Goal: Check status: Check status

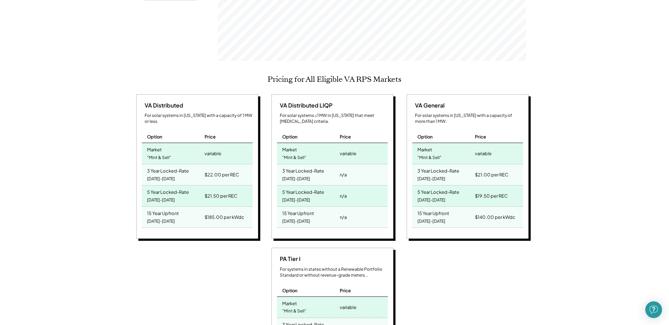
scroll to position [115, 308]
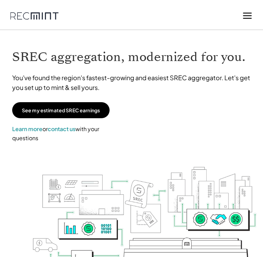
click at [249, 16] on line at bounding box center [248, 16] width 8 height 0
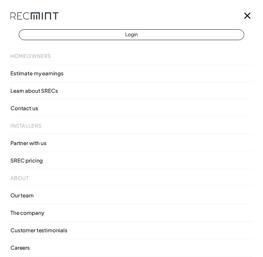
click at [251, 15] on icon at bounding box center [248, 15] width 10 height 10
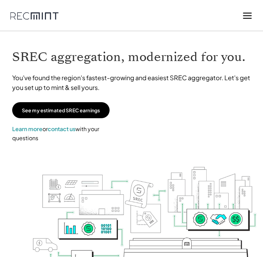
click at [243, 17] on icon at bounding box center [248, 15] width 10 height 10
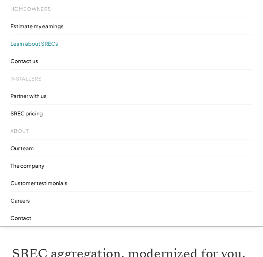
scroll to position [48, 0]
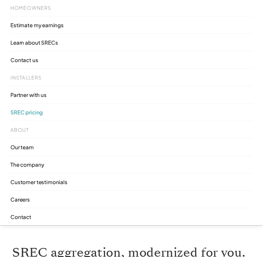
click at [44, 114] on link "SREC pricing" at bounding box center [131, 111] width 243 height 17
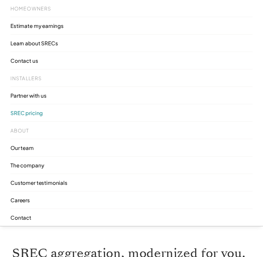
scroll to position [47, 0]
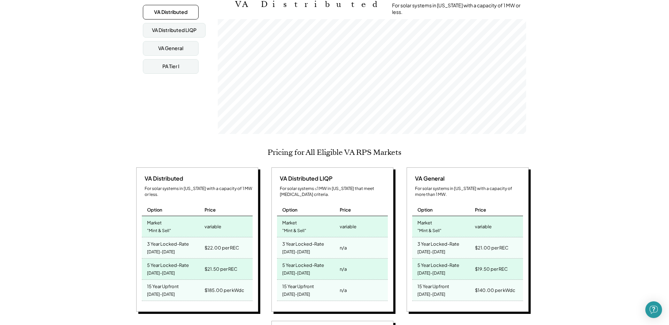
scroll to position [115, 308]
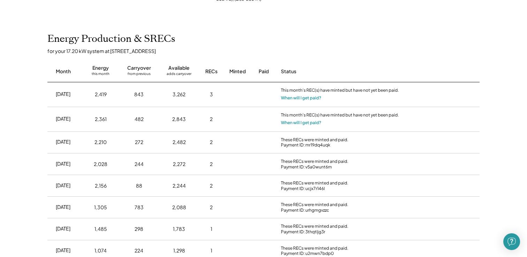
scroll to position [250, 0]
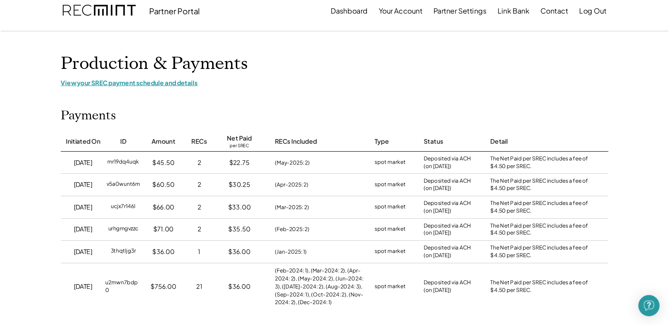
scroll to position [0, 0]
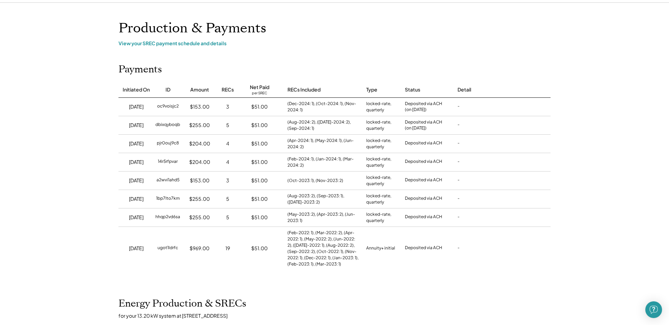
scroll to position [34, 0]
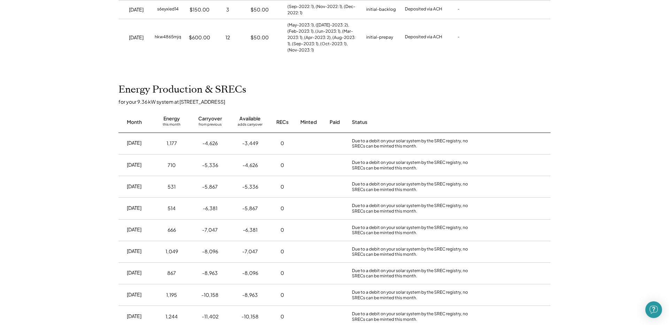
scroll to position [164, 0]
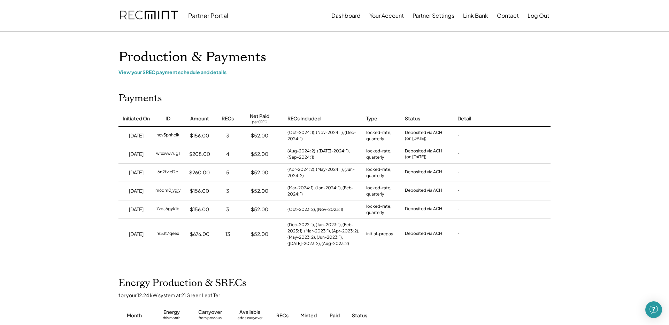
click at [501, 87] on div "Home Direct Deposit My Account Support Log Out Refer a Friend Partner Portal Da…" at bounding box center [334, 329] width 669 height 658
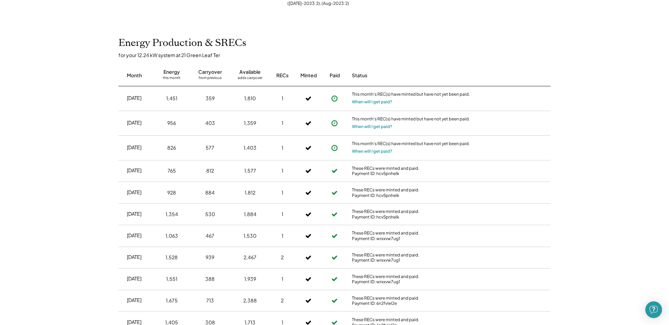
scroll to position [242, 0]
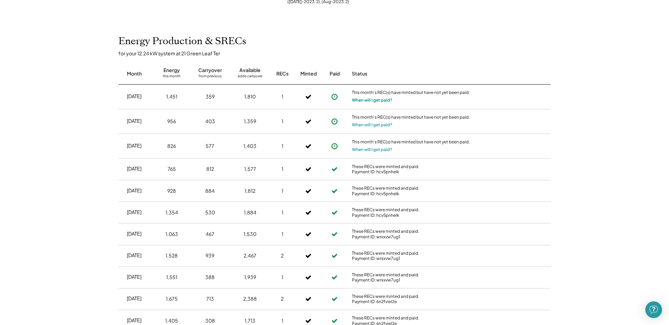
click at [378, 101] on button "When will I get paid?" at bounding box center [372, 100] width 40 height 7
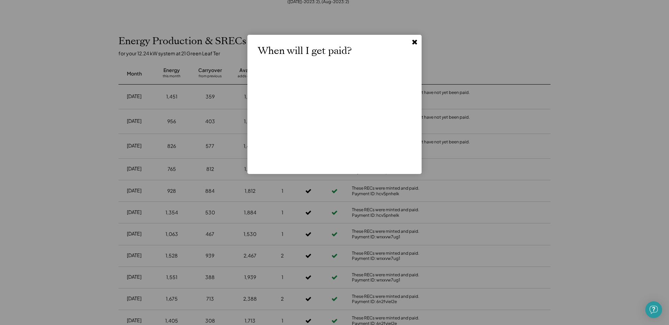
click at [377, 64] on div "When will I get paid?" at bounding box center [334, 104] width 153 height 118
click at [414, 43] on use at bounding box center [414, 42] width 5 height 5
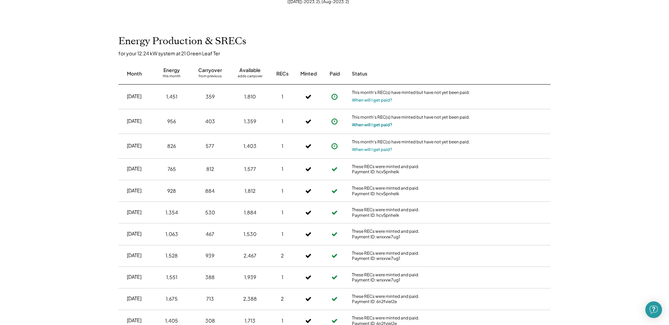
click at [382, 125] on button "When will I get paid?" at bounding box center [372, 125] width 40 height 7
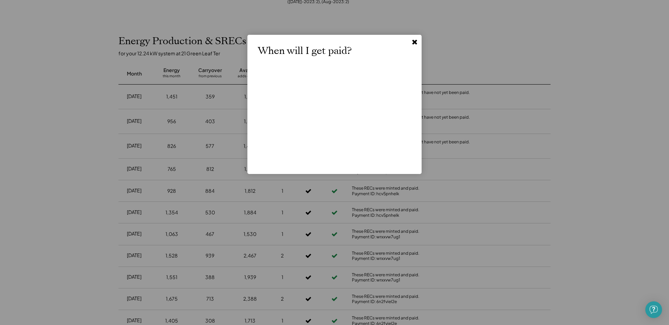
click at [414, 43] on use at bounding box center [414, 42] width 5 height 5
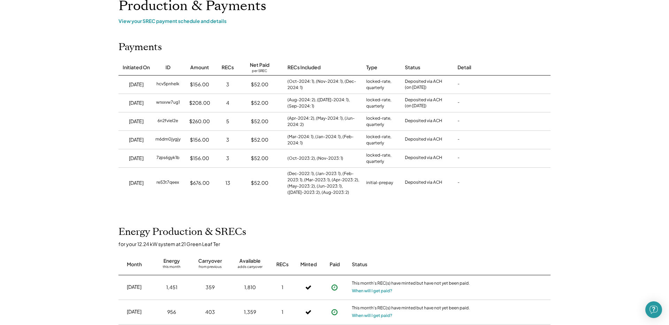
scroll to position [0, 0]
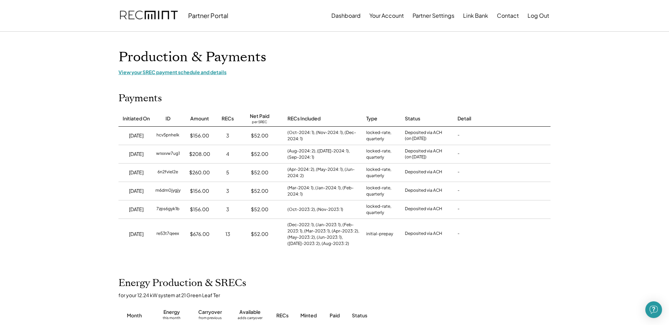
click at [218, 74] on div "View your SREC payment schedule and details" at bounding box center [334, 72] width 432 height 6
